Goal: Find contact information: Find contact information

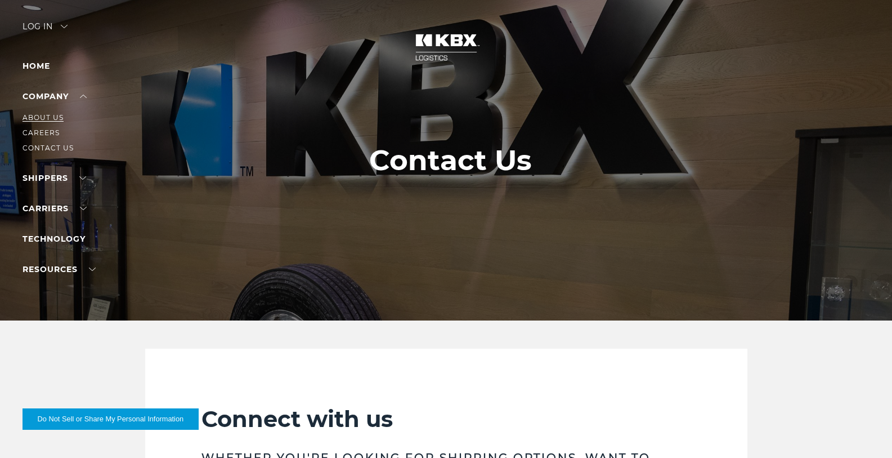
click at [57, 122] on link "About Us" at bounding box center [43, 117] width 41 height 8
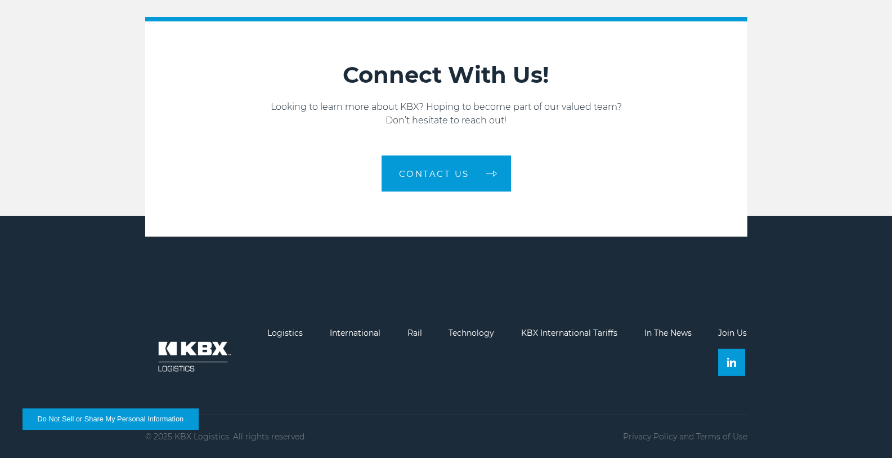
scroll to position [1923, 0]
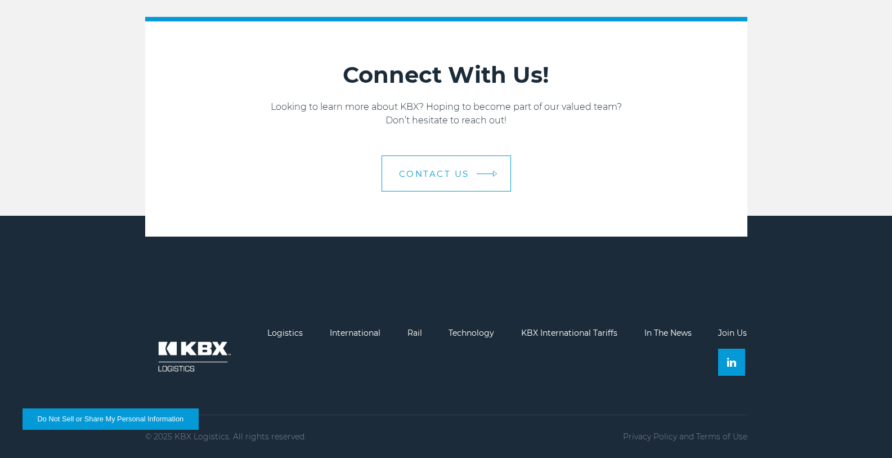
click at [442, 181] on link "Contact us" at bounding box center [446, 173] width 129 height 36
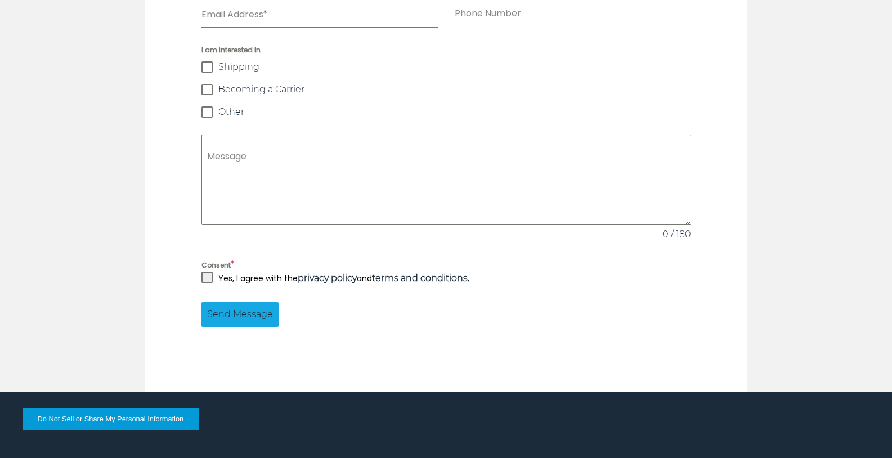
scroll to position [1095, 0]
